Goal: Information Seeking & Learning: Learn about a topic

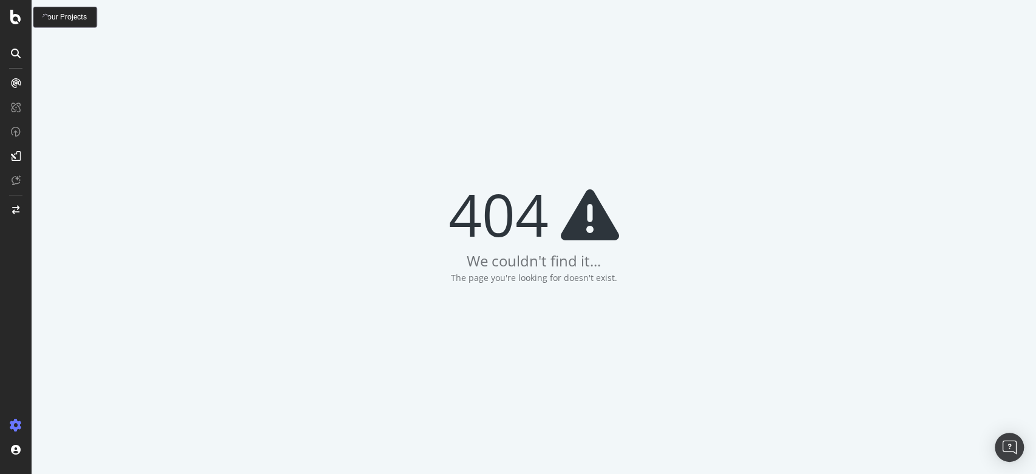
click at [9, 7] on div at bounding box center [16, 237] width 32 height 474
click at [17, 27] on div at bounding box center [16, 237] width 32 height 474
click at [18, 19] on icon at bounding box center [15, 17] width 11 height 15
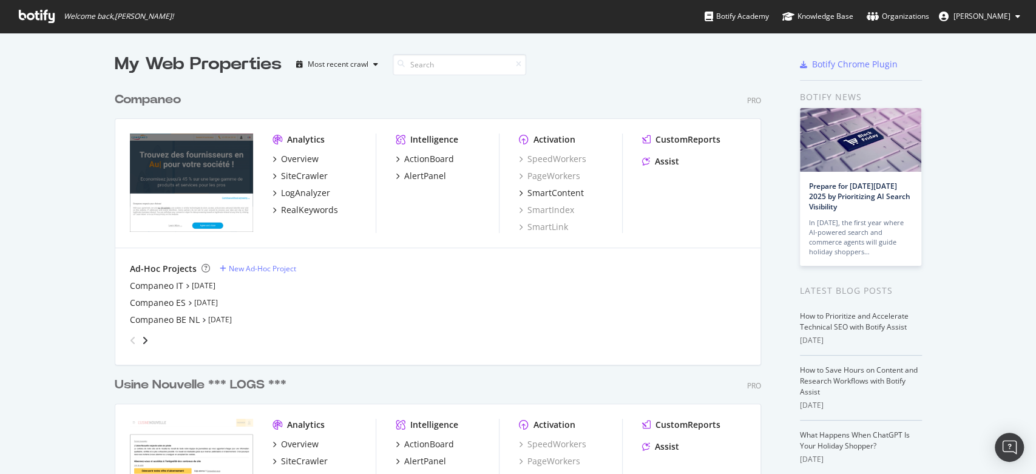
scroll to position [1494, 646]
click at [304, 194] on div "LogAnalyzer" at bounding box center [305, 193] width 49 height 12
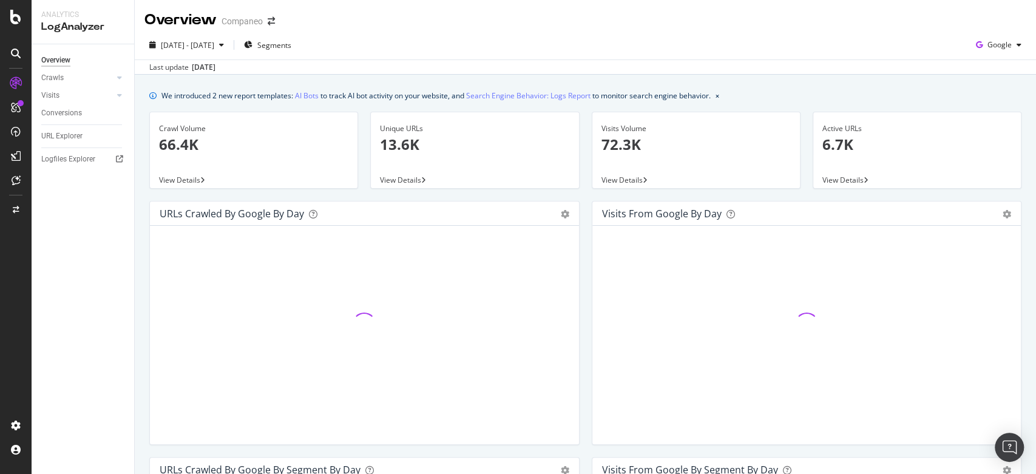
click at [586, 220] on div "Visits from Google by day Area Table Hold CTRL while clicking to filter the rep…" at bounding box center [807, 329] width 442 height 256
